Goal: Information Seeking & Learning: Learn about a topic

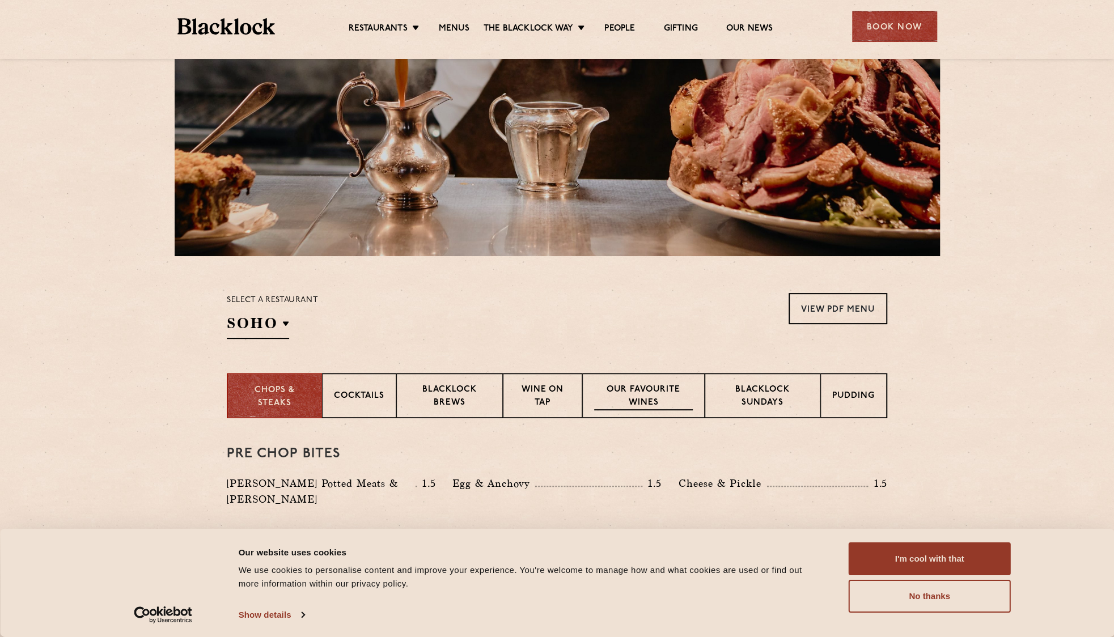
scroll to position [170, 0]
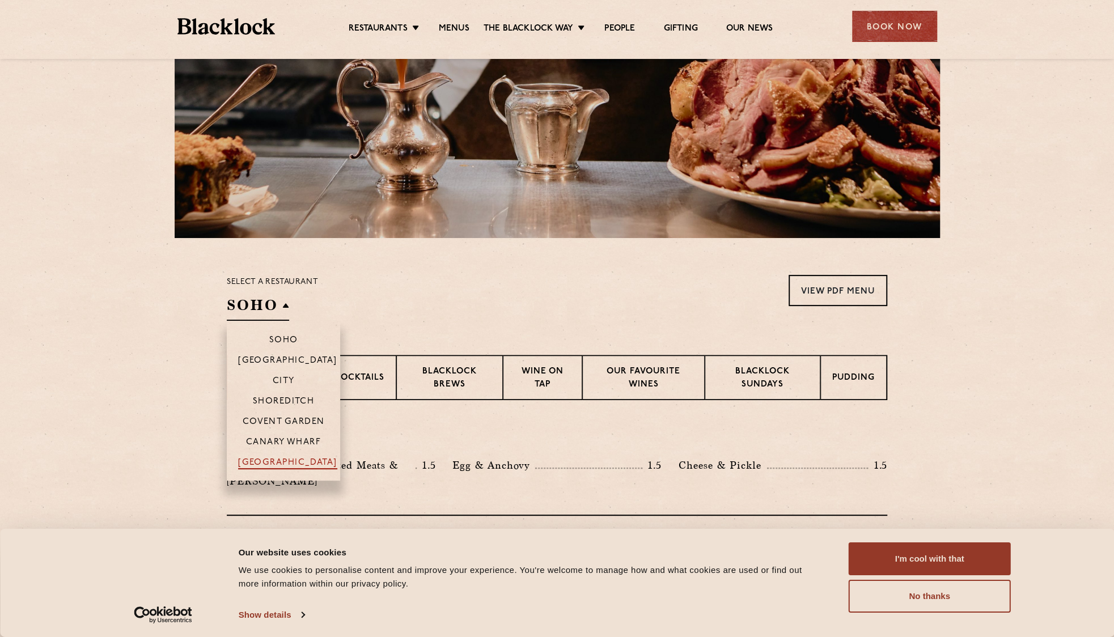
click at [268, 459] on p "[GEOGRAPHIC_DATA]" at bounding box center [287, 463] width 99 height 11
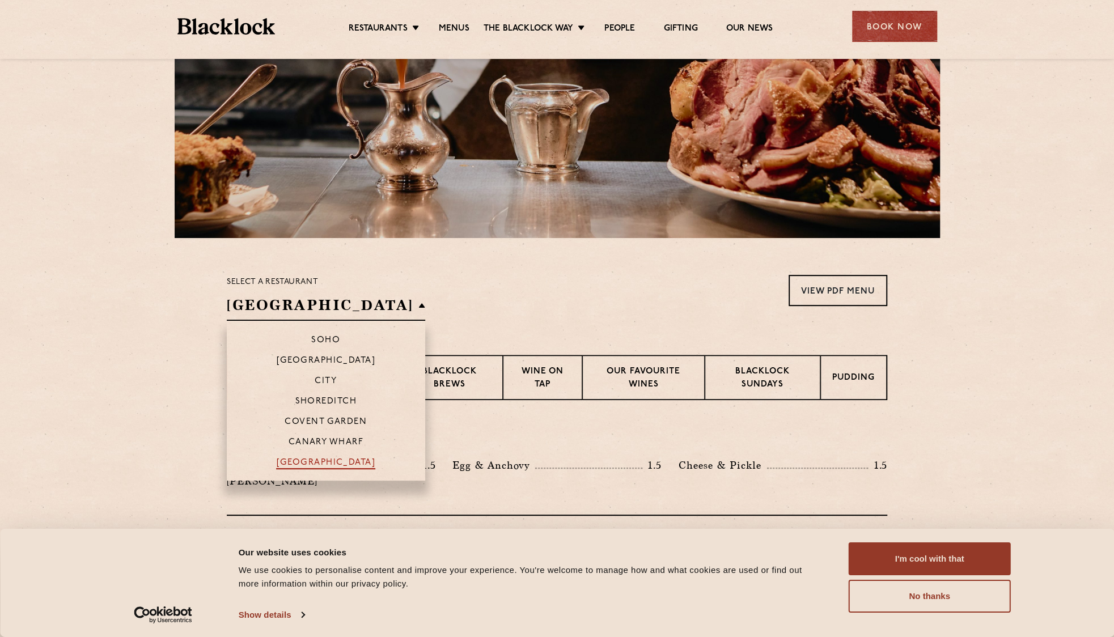
click at [286, 461] on p "[GEOGRAPHIC_DATA]" at bounding box center [325, 463] width 99 height 11
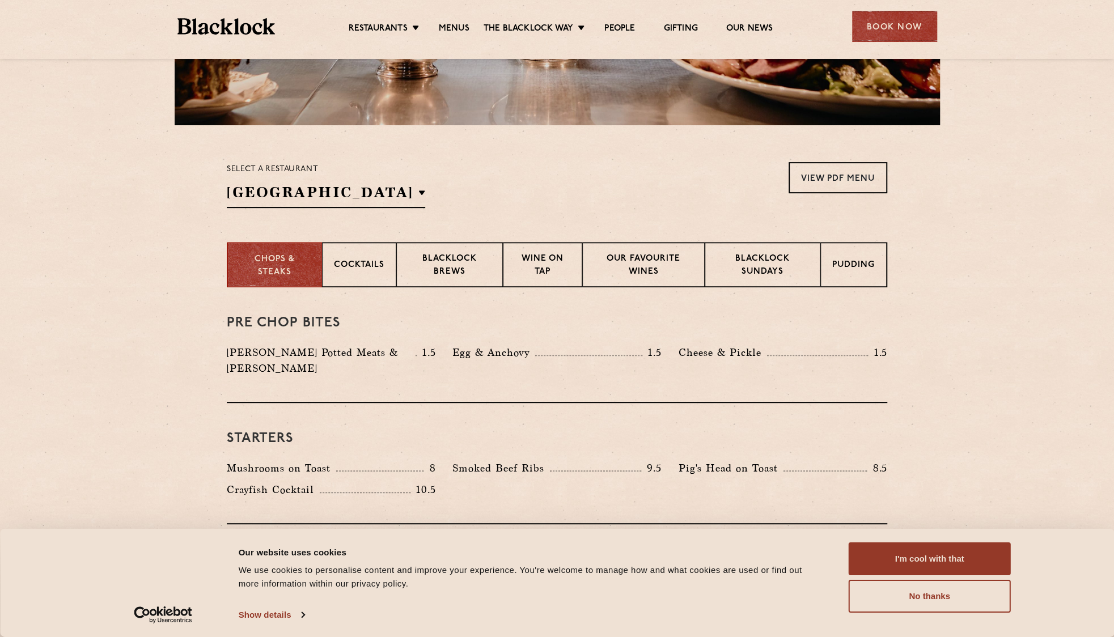
scroll to position [283, 0]
click at [908, 608] on button "No thanks" at bounding box center [930, 596] width 162 height 33
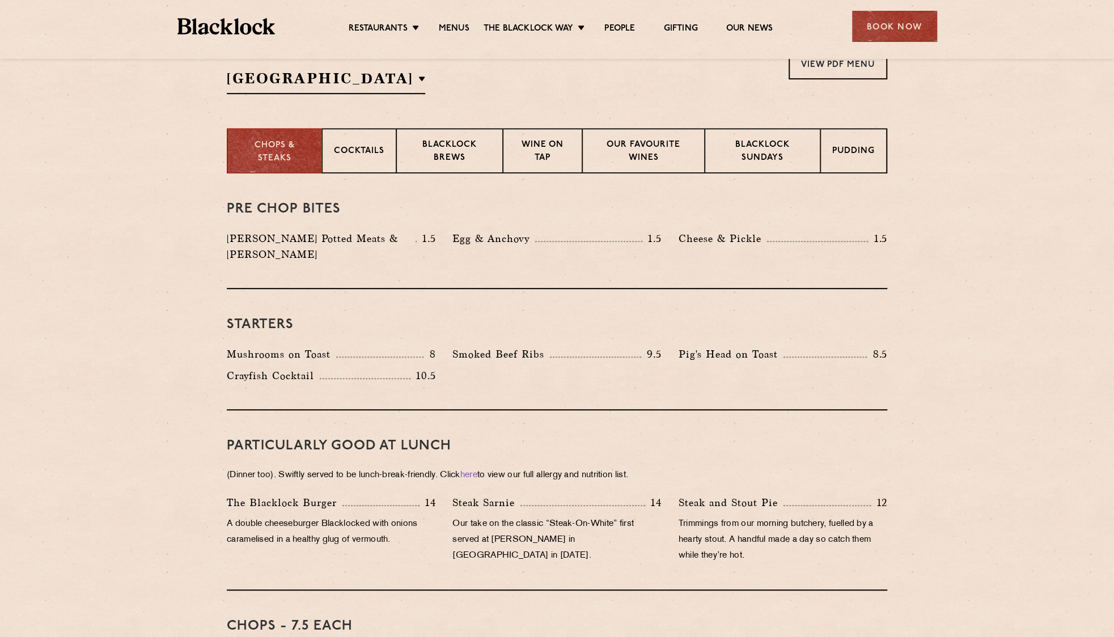
scroll to position [454, 0]
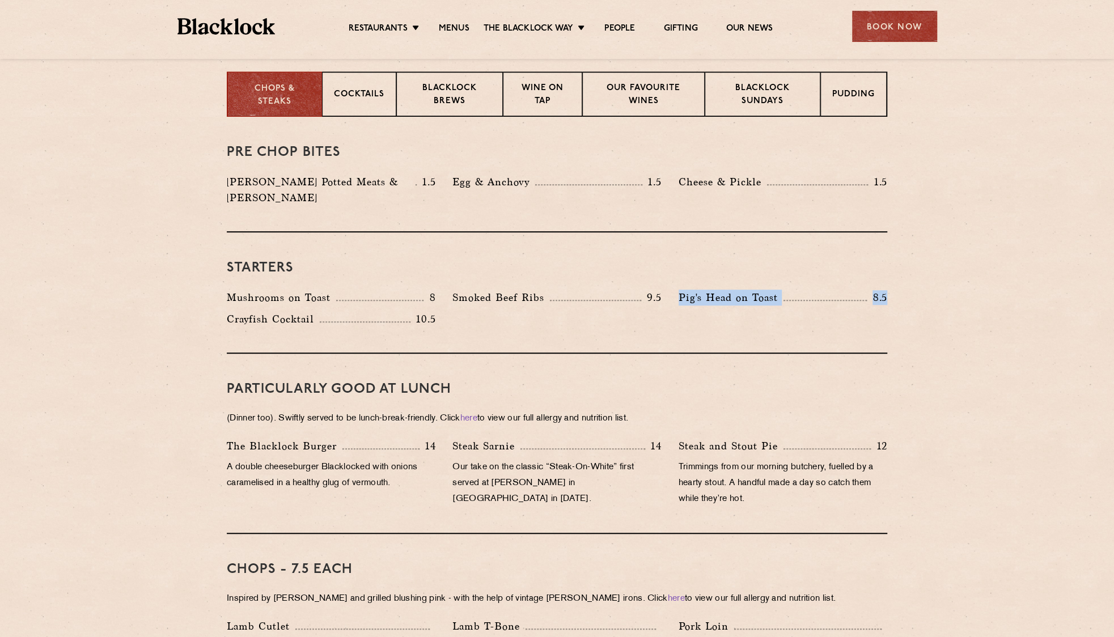
drag, startPoint x: 678, startPoint y: 284, endPoint x: 891, endPoint y: 276, distance: 213.3
click at [892, 290] on div "Pig's Head on Toast 8.5" at bounding box center [783, 301] width 226 height 22
drag, startPoint x: 227, startPoint y: 282, endPoint x: 485, endPoint y: 265, distance: 258.5
click at [485, 265] on div "Starters Mushrooms on Toast 8 Smoked Beef Ribs 9.5 Pig's Head on Toast 8.5" at bounding box center [557, 292] width 660 height 121
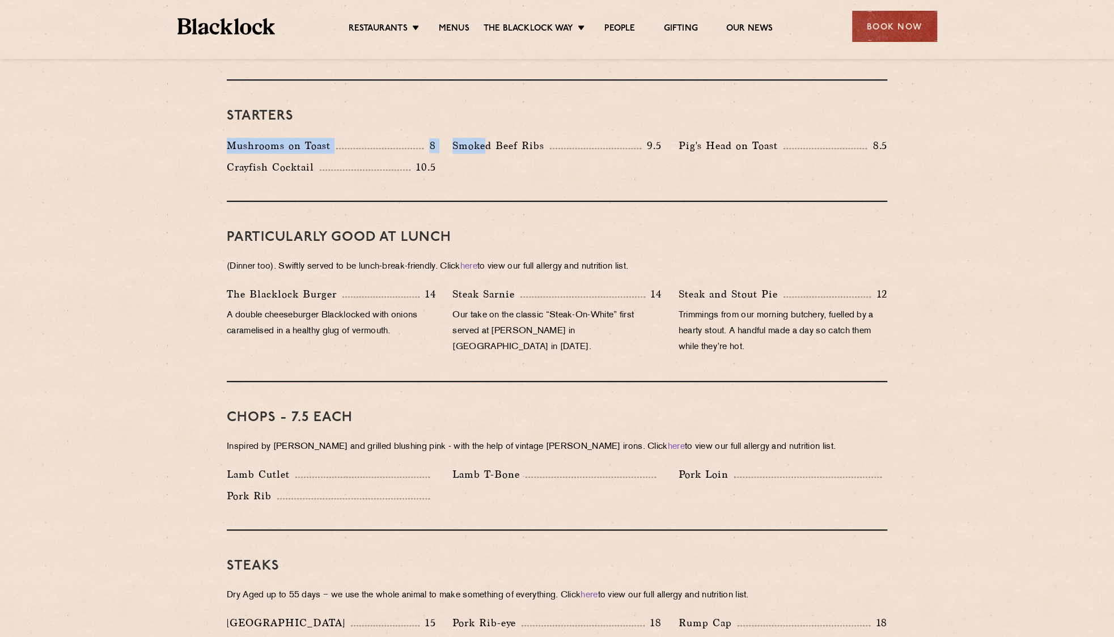
scroll to position [624, 0]
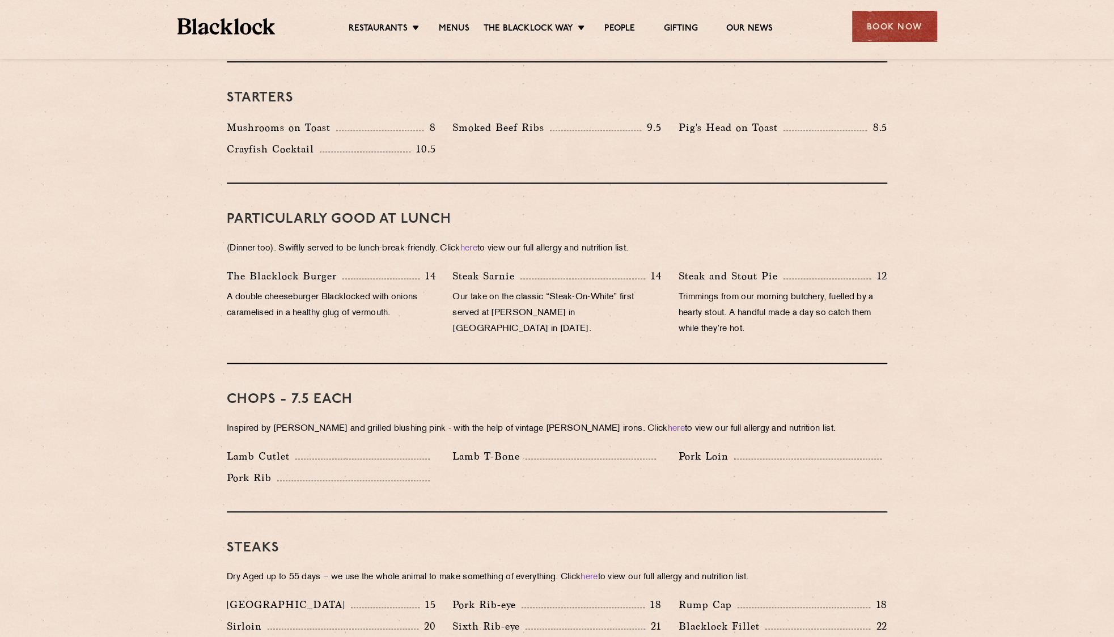
click at [429, 297] on p "A double cheeseburger Blacklocked with onions caramelised in a healthy glug of …" at bounding box center [331, 306] width 209 height 32
drag, startPoint x: 228, startPoint y: 104, endPoint x: 431, endPoint y: 183, distance: 217.0
click at [443, 120] on div "Mushrooms on Toast 8" at bounding box center [331, 131] width 226 height 22
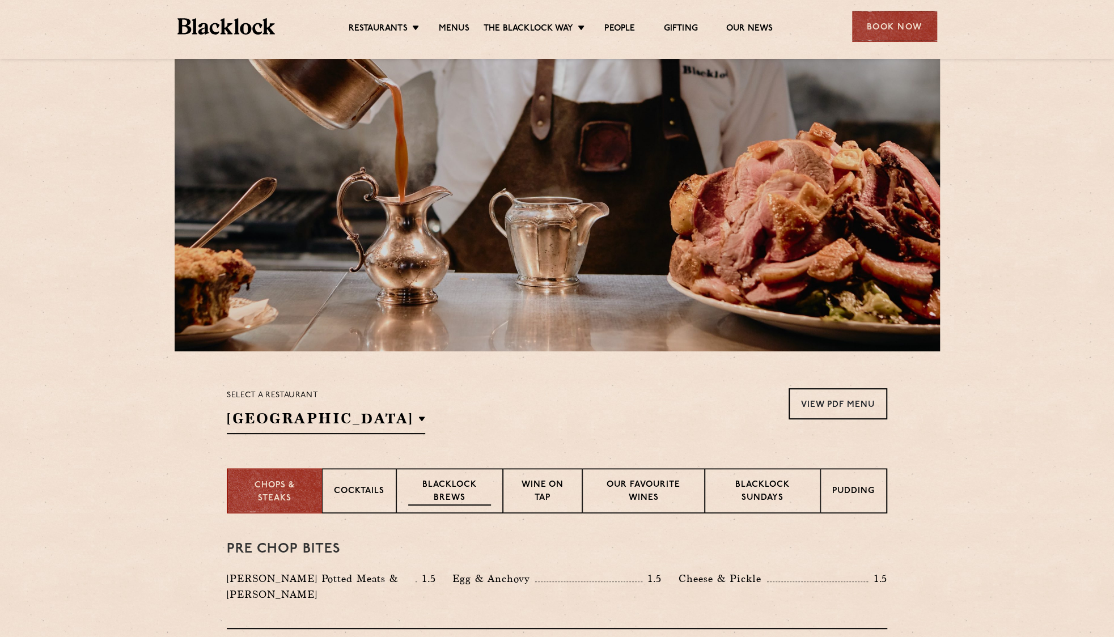
scroll to position [113, 0]
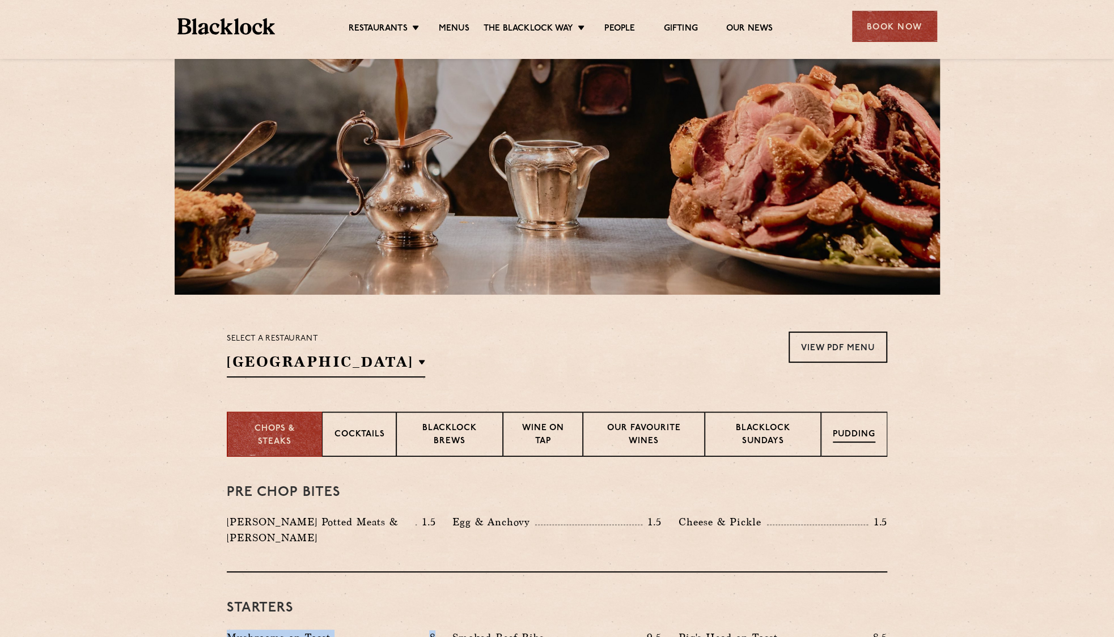
click at [869, 434] on p "Pudding" at bounding box center [854, 436] width 43 height 14
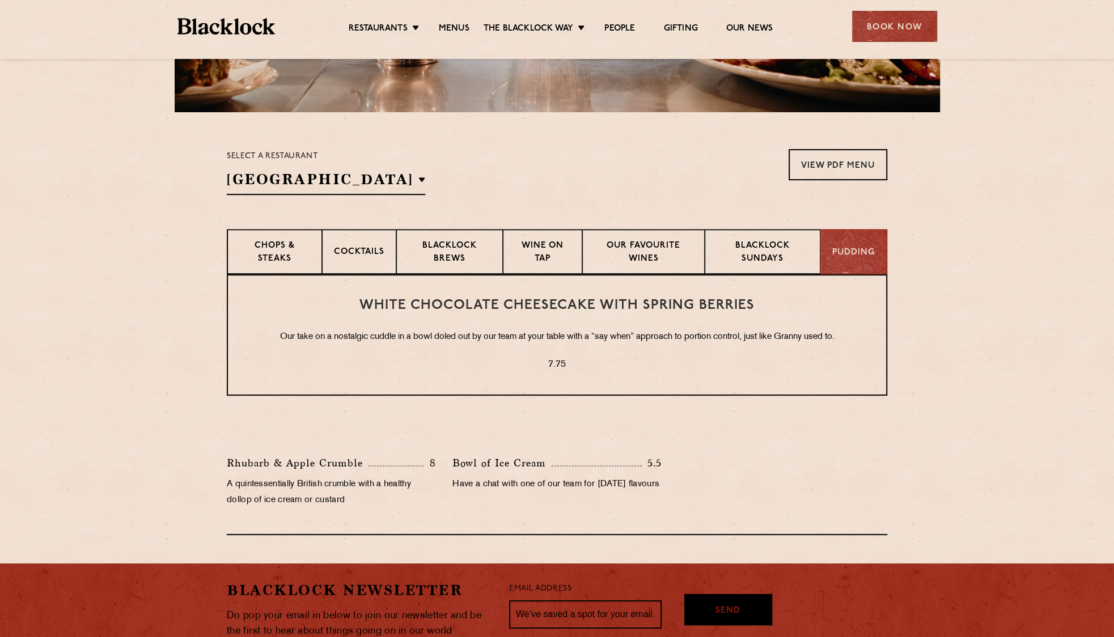
scroll to position [227, 0]
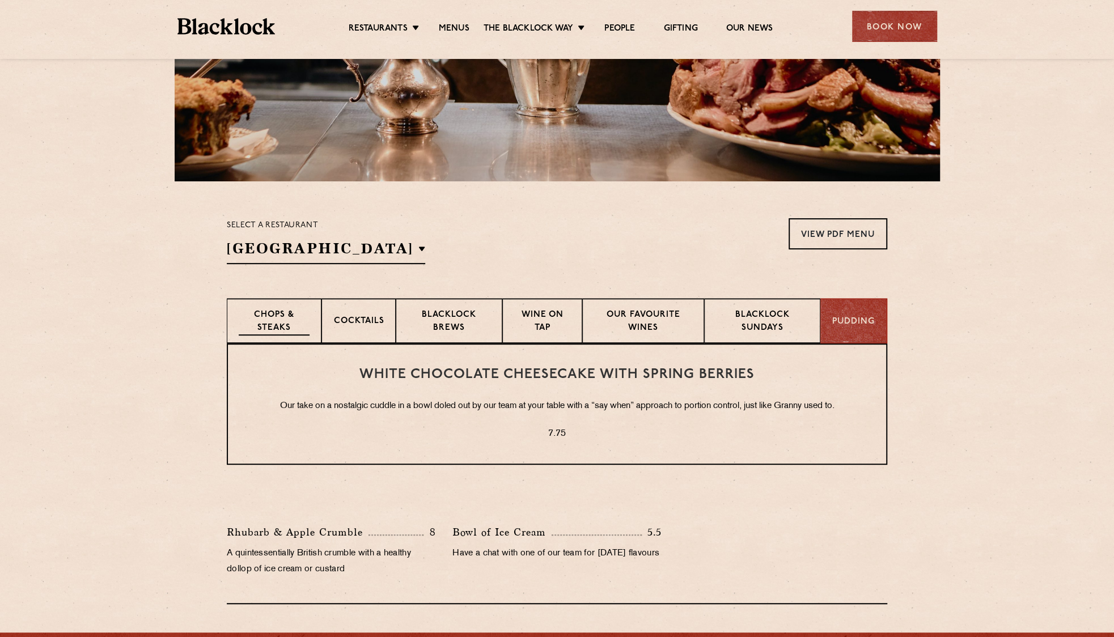
click at [256, 314] on p "Chops & Steaks" at bounding box center [274, 322] width 71 height 27
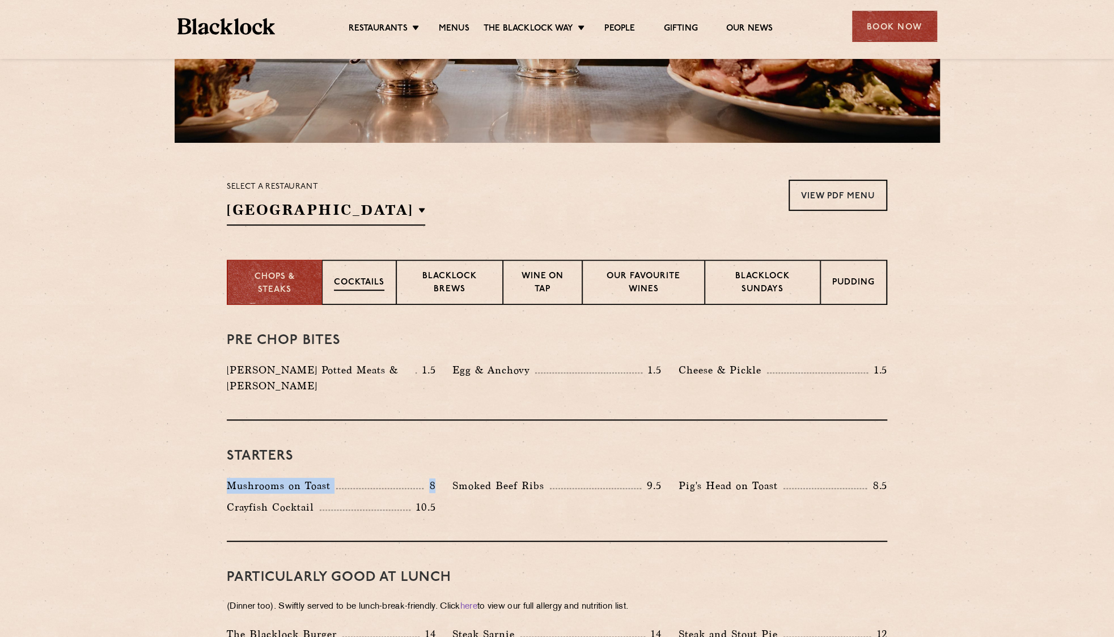
scroll to position [283, 0]
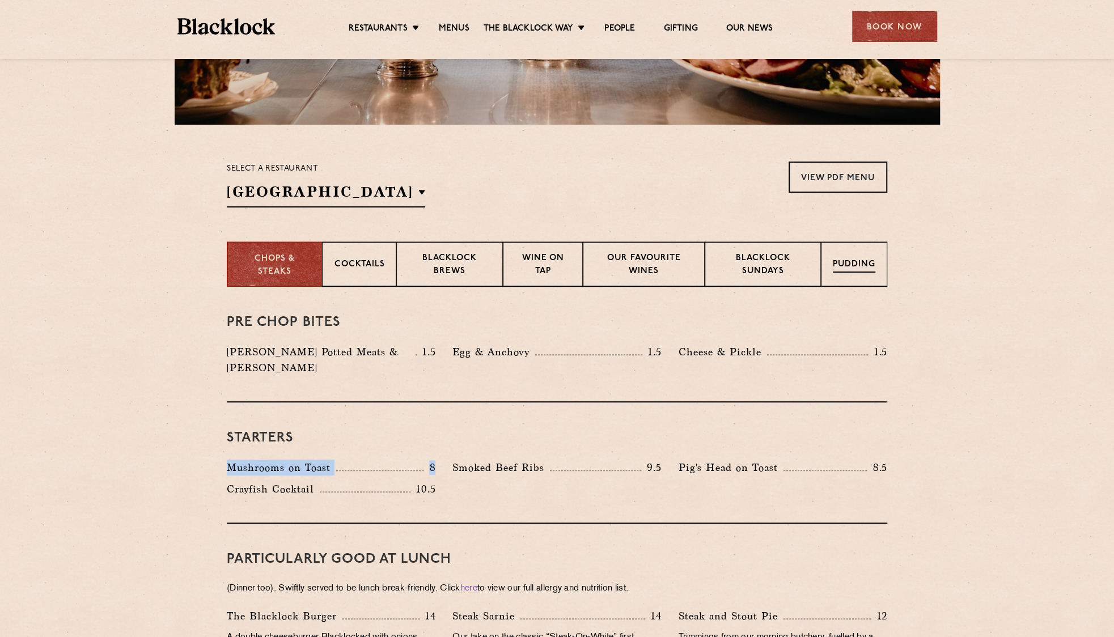
click at [851, 273] on div "Pudding" at bounding box center [854, 264] width 66 height 45
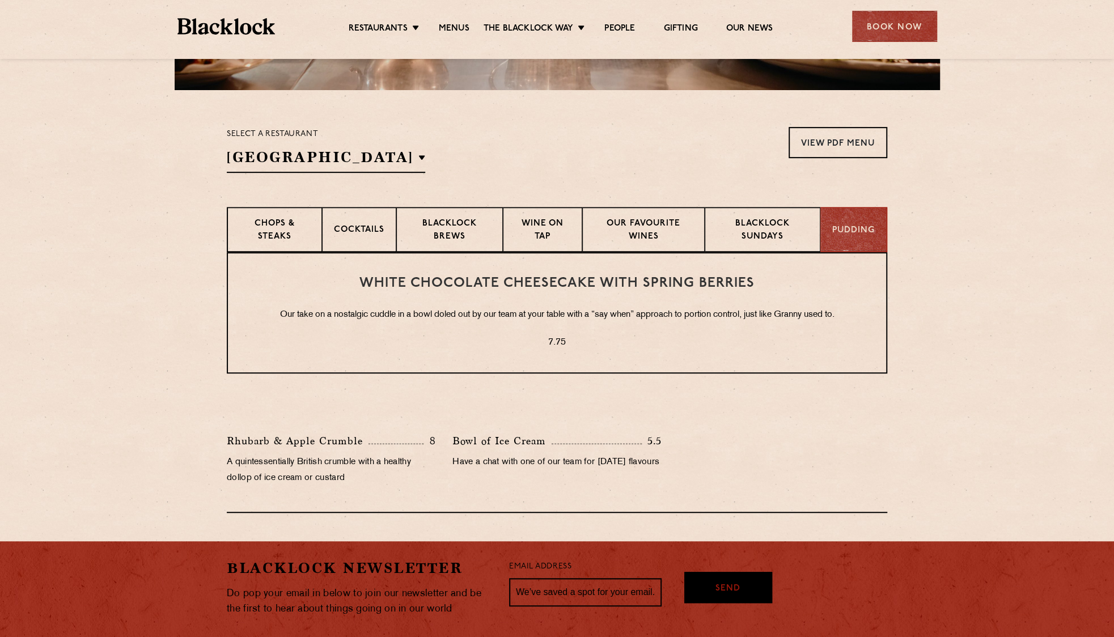
scroll to position [454, 0]
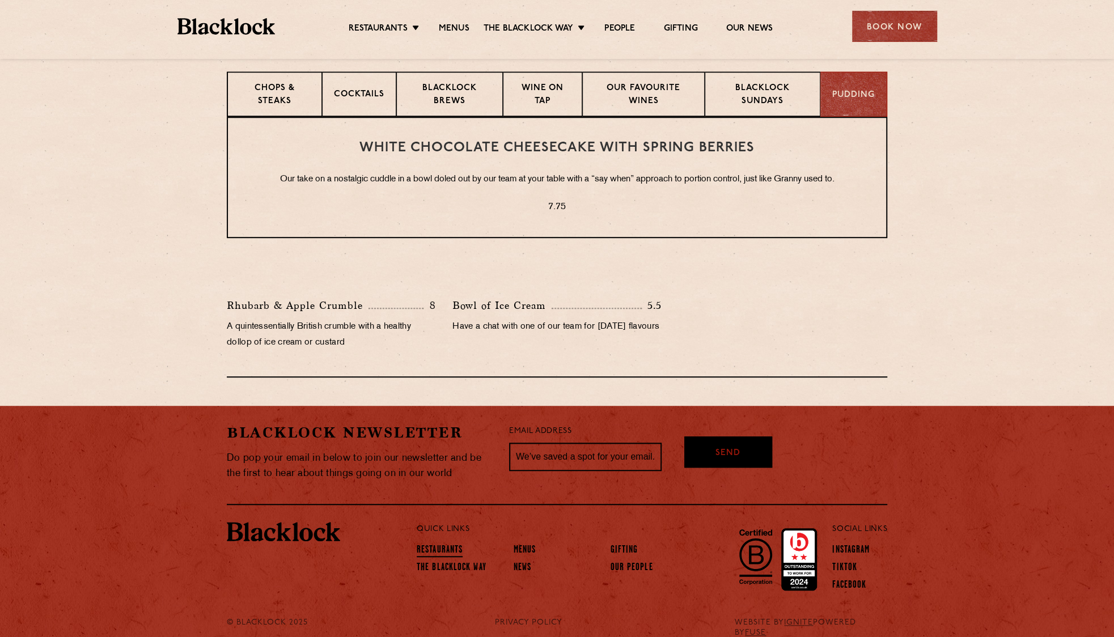
click at [447, 550] on link "Restaurants" at bounding box center [440, 551] width 46 height 12
